Goal: Task Accomplishment & Management: Manage account settings

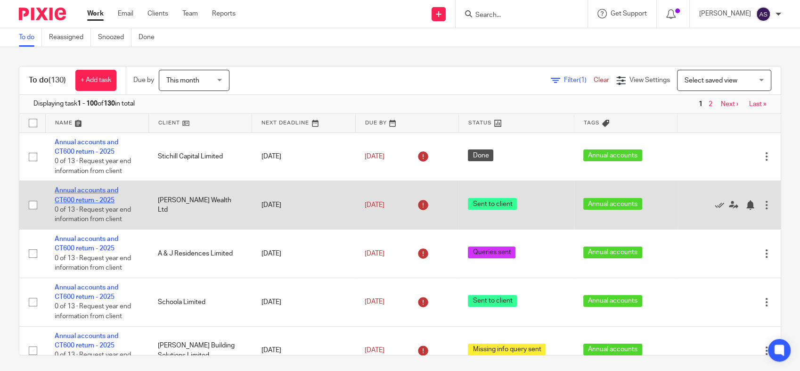
click at [94, 199] on link "Annual accounts and CT600 return - 2025" at bounding box center [87, 195] width 64 height 16
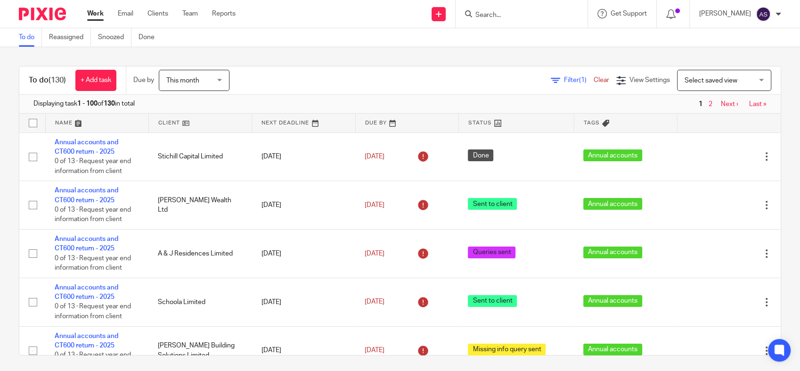
click at [94, 16] on link "Work" at bounding box center [95, 13] width 16 height 9
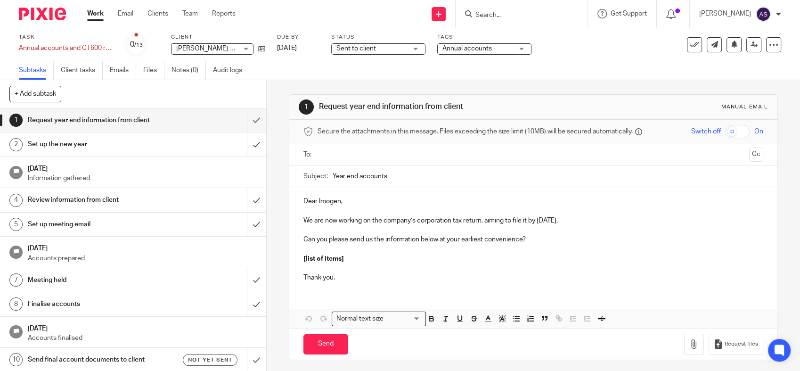
click at [377, 49] on span "Sent to client" at bounding box center [371, 49] width 71 height 10
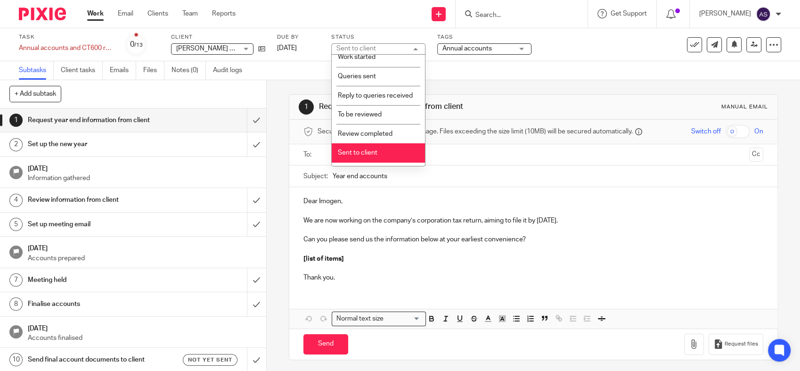
scroll to position [167, 0]
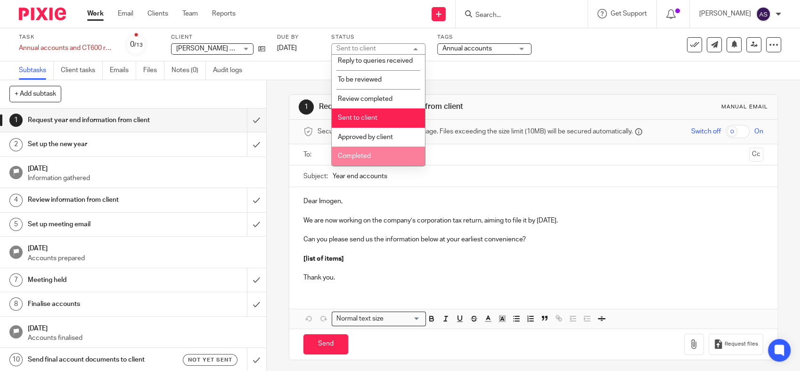
click at [381, 154] on li "Completed" at bounding box center [378, 155] width 93 height 19
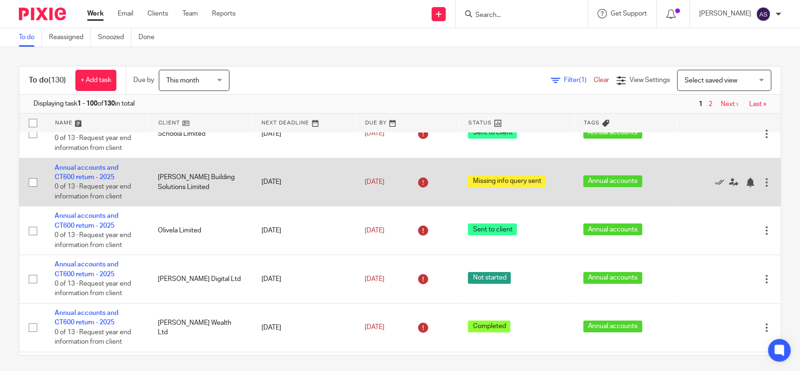
scroll to position [157, 0]
